Goal: Information Seeking & Learning: Learn about a topic

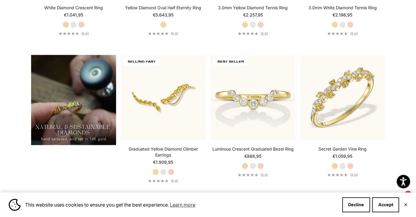
scroll to position [409, 0]
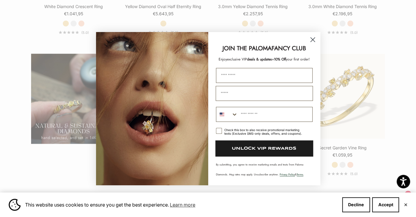
click at [314, 38] on circle "Close dialog" at bounding box center [313, 39] width 10 height 10
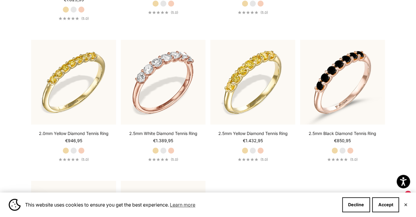
scroll to position [860, 0]
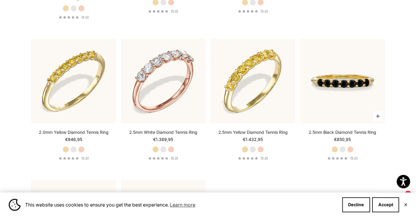
click at [340, 96] on img at bounding box center [342, 81] width 85 height 85
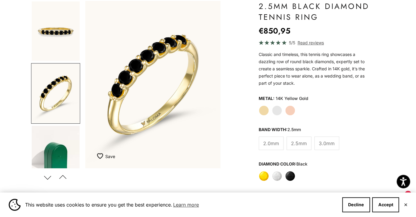
scroll to position [61, 0]
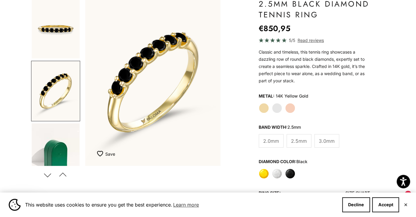
click at [329, 139] on span "3.0mm" at bounding box center [327, 141] width 16 height 8
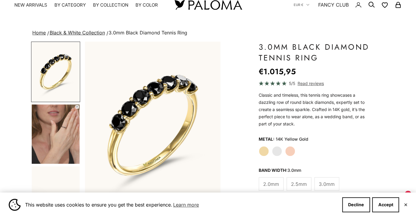
scroll to position [22, 0]
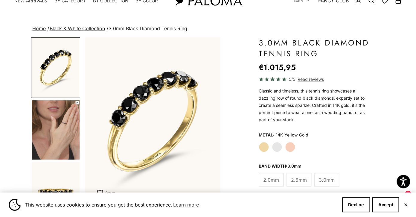
click at [63, 124] on img "Go to item 4" at bounding box center [56, 129] width 48 height 59
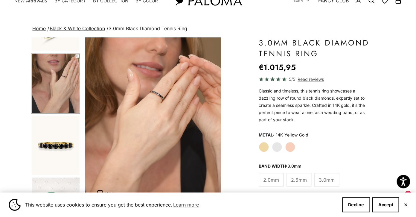
scroll to position [0, 0]
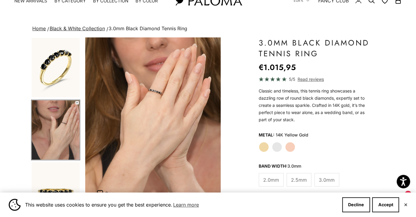
click at [50, 73] on img "Go to item 3" at bounding box center [56, 67] width 48 height 59
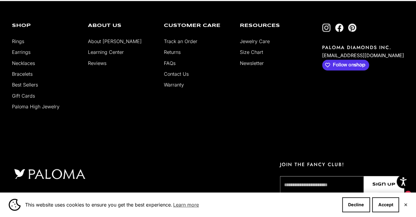
scroll to position [1205, 0]
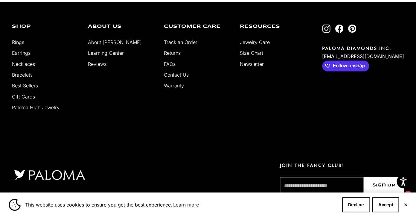
click at [104, 45] on link "About [PERSON_NAME]" at bounding box center [115, 42] width 54 height 6
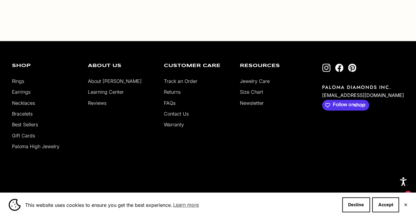
scroll to position [1092, 0]
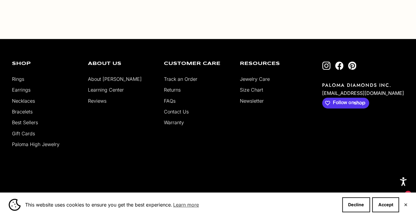
click at [38, 145] on link "Paloma High Jewelry" at bounding box center [36, 144] width 48 height 6
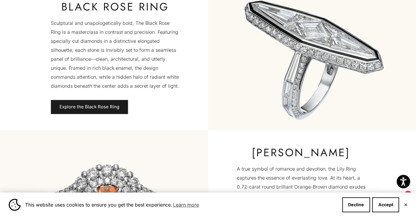
scroll to position [735, 0]
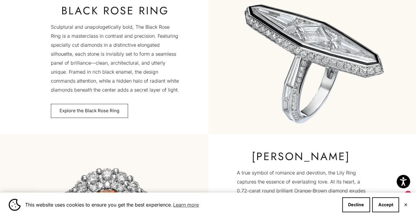
click at [74, 112] on link "Explore the Black Rose Ring" at bounding box center [89, 111] width 77 height 14
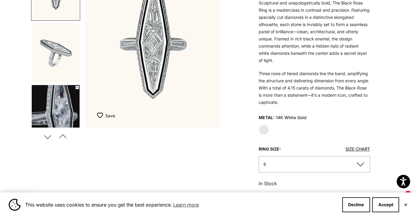
scroll to position [101, 0]
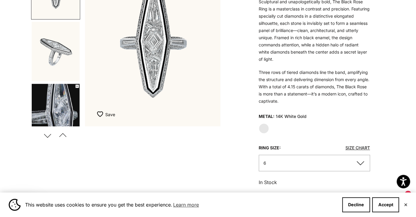
click at [62, 134] on button "Previous" at bounding box center [62, 135] width 13 height 14
click at [47, 135] on button "Next" at bounding box center [47, 135] width 13 height 14
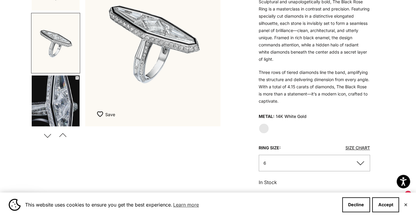
scroll to position [0, 142]
click at [47, 135] on button "Next" at bounding box center [47, 135] width 13 height 14
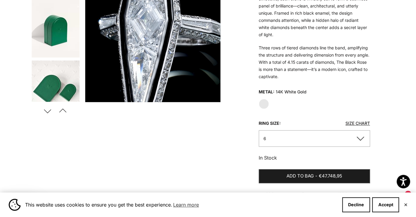
scroll to position [129, 0]
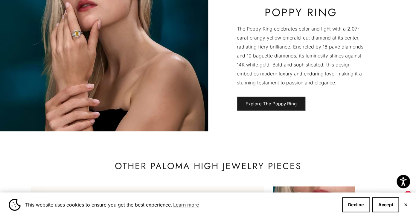
scroll to position [1432, 0]
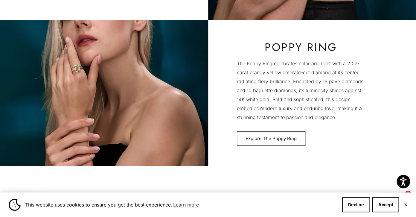
click at [267, 138] on link "Explore The Poppy Ring" at bounding box center [271, 138] width 69 height 14
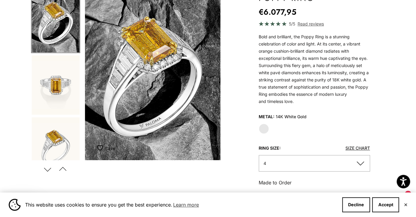
scroll to position [66, 0]
click at [48, 170] on button "Next" at bounding box center [47, 170] width 13 height 14
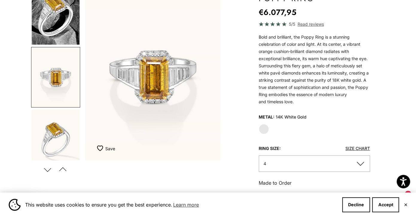
scroll to position [0, 142]
click at [48, 170] on button "Next" at bounding box center [47, 170] width 13 height 14
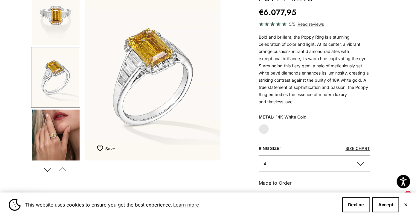
scroll to position [0, 285]
click at [48, 170] on button "Next" at bounding box center [47, 170] width 13 height 14
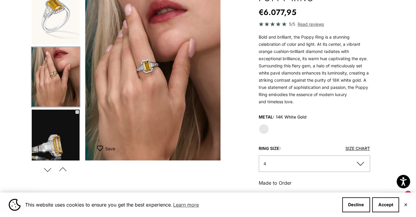
scroll to position [0, 428]
click at [48, 170] on button "Next" at bounding box center [47, 170] width 13 height 14
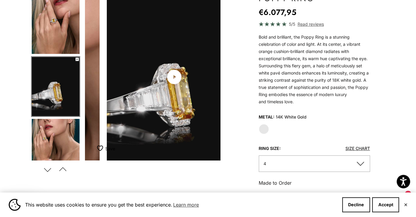
scroll to position [0, 0]
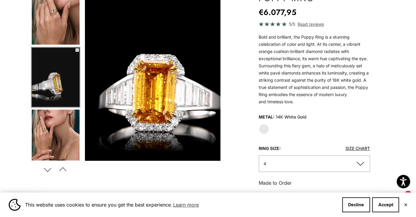
click at [48, 136] on img "Go to item 6" at bounding box center [56, 139] width 48 height 59
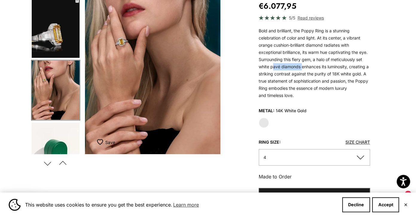
drag, startPoint x: 272, startPoint y: 67, endPoint x: 301, endPoint y: 66, distance: 29.4
click at [301, 66] on span "Bold and brilliant, the Poppy Ring is a stunning celebration of color and light…" at bounding box center [314, 63] width 110 height 70
copy span "pavé diamonds"
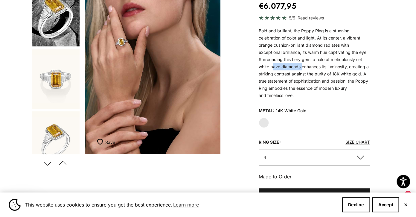
click at [59, 74] on img "Go to item 2" at bounding box center [56, 78] width 48 height 59
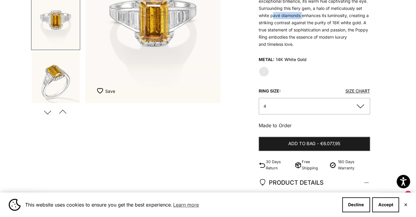
scroll to position [126, 0]
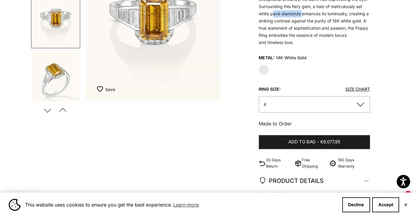
click at [353, 89] on link "Size Chart" at bounding box center [358, 88] width 25 height 5
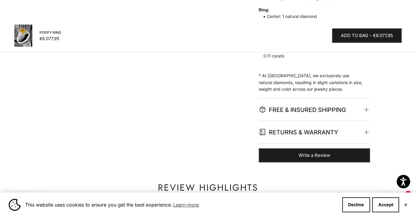
scroll to position [338, 0]
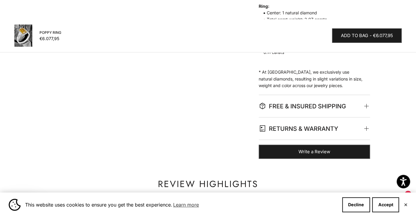
click at [367, 107] on span at bounding box center [366, 105] width 3 height 3
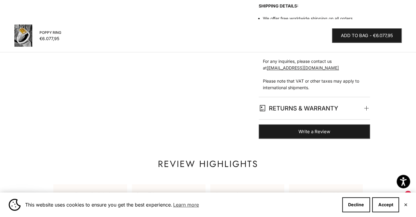
scroll to position [504, 0]
click at [327, 113] on span "RETURNS & WARRANTY" at bounding box center [299, 108] width 80 height 10
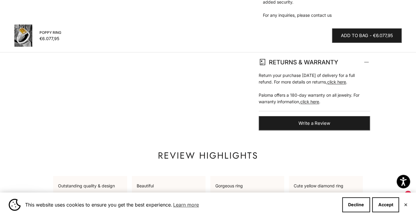
scroll to position [552, 0]
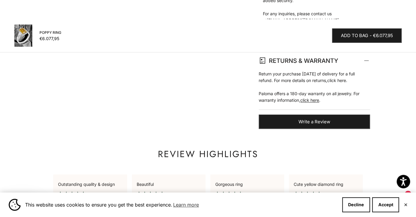
click at [346, 83] on link "click here" at bounding box center [336, 80] width 19 height 5
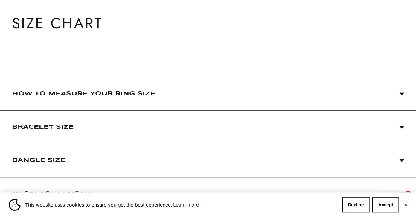
scroll to position [52, 0]
click at [142, 94] on span "How to Measure Your Ring Size" at bounding box center [83, 94] width 143 height 12
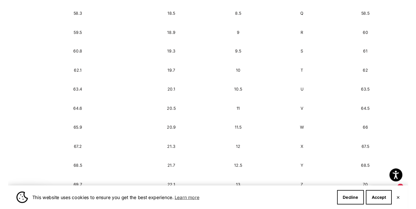
scroll to position [587, 0]
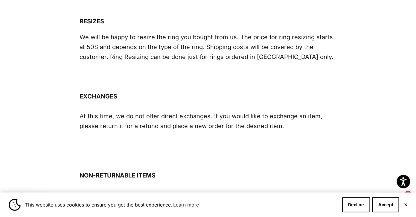
scroll to position [418, 0]
